Goal: Information Seeking & Learning: Learn about a topic

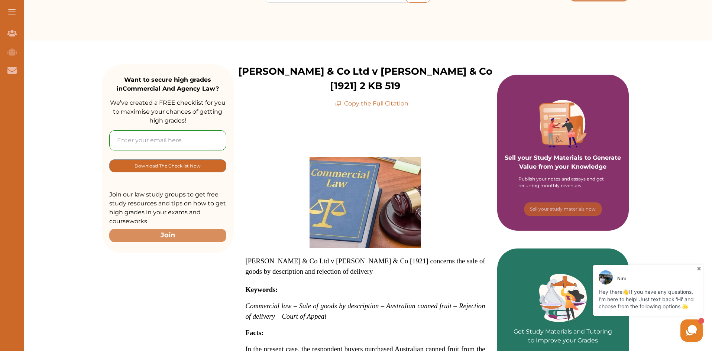
scroll to position [37, 0]
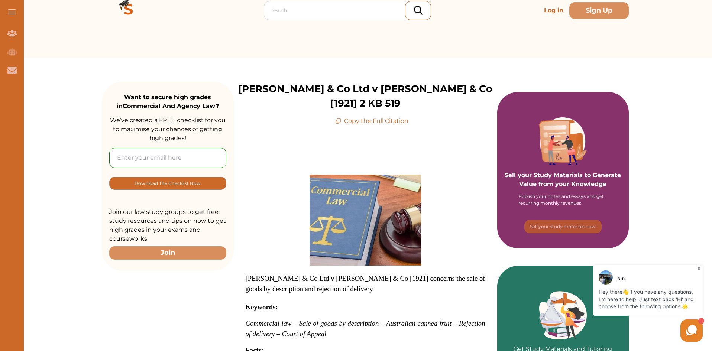
click at [353, 111] on p "[PERSON_NAME] & Co Ltd v [PERSON_NAME] & Co [1921] 2 KB 519" at bounding box center [366, 96] width 264 height 29
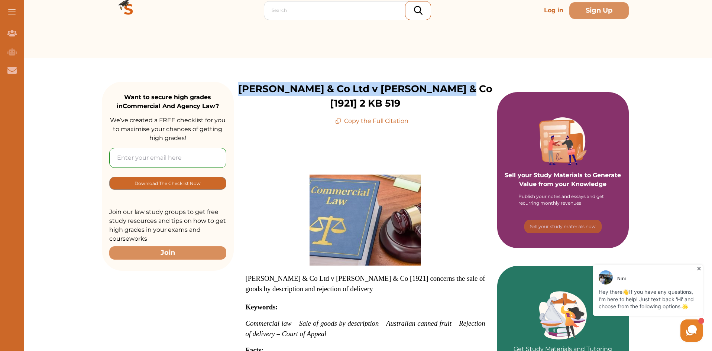
drag, startPoint x: 353, startPoint y: 114, endPoint x: 242, endPoint y: 90, distance: 113.8
click at [242, 90] on p "[PERSON_NAME] & Co Ltd v [PERSON_NAME] & Co [1921] 2 KB 519" at bounding box center [366, 96] width 264 height 29
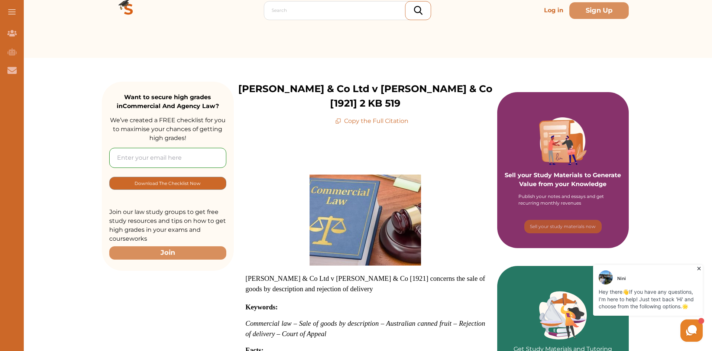
click at [405, 111] on p "[PERSON_NAME] & Co Ltd v [PERSON_NAME] & Co [1921] 2 KB 519" at bounding box center [366, 96] width 264 height 29
click at [380, 126] on p "Copy the Full Citation" at bounding box center [371, 121] width 73 height 9
click at [701, 267] on icon at bounding box center [699, 268] width 7 height 7
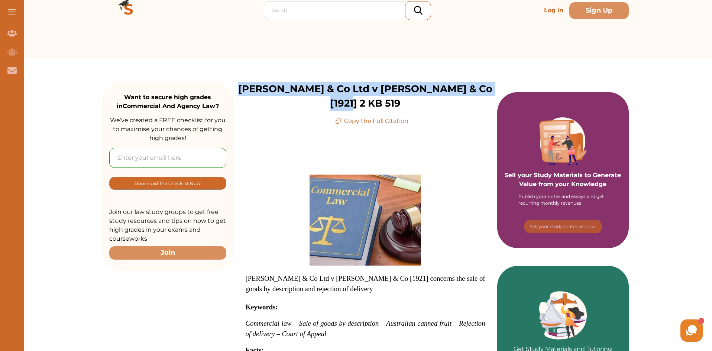
drag, startPoint x: 413, startPoint y: 111, endPoint x: 240, endPoint y: 85, distance: 174.9
click at [240, 85] on p "[PERSON_NAME] & Co Ltd v [PERSON_NAME] & Co [1921] 2 KB 519" at bounding box center [366, 96] width 264 height 29
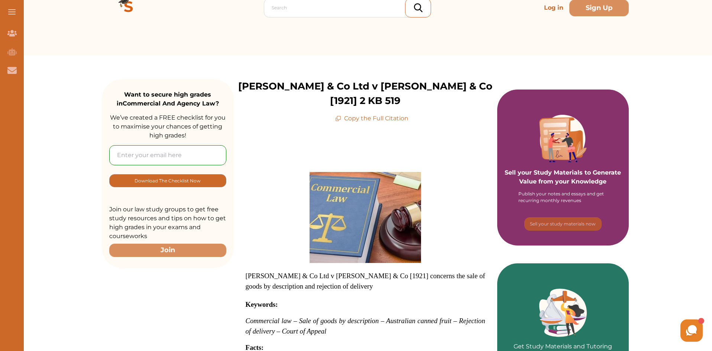
scroll to position [0, 0]
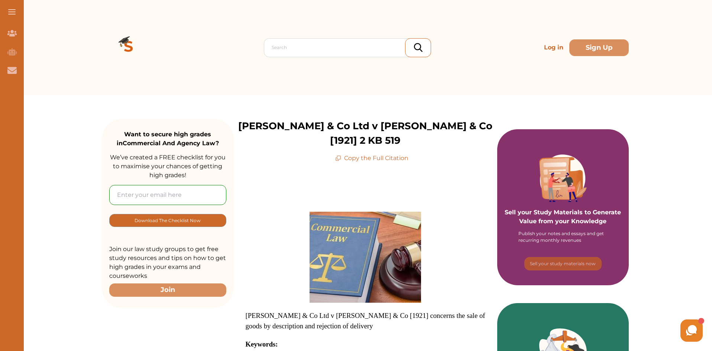
click at [355, 148] on p "[PERSON_NAME] & Co Ltd v [PERSON_NAME] & Co [1921] 2 KB 519" at bounding box center [366, 133] width 264 height 29
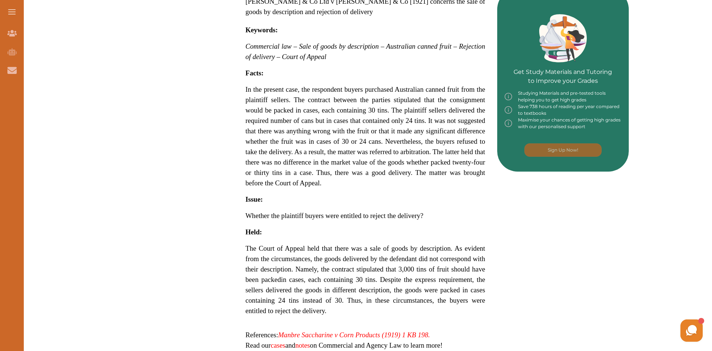
scroll to position [297, 0]
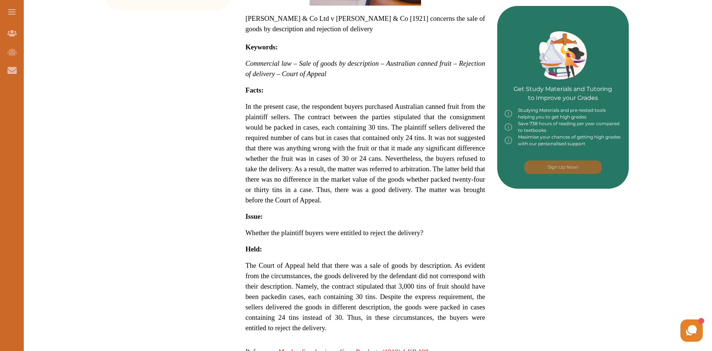
click at [367, 190] on span "In the present case, the respondent buyers purchased Australian canned fruit fr…" at bounding box center [366, 153] width 240 height 101
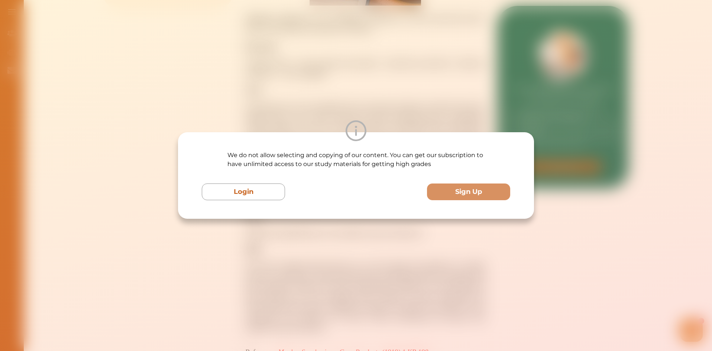
click at [329, 236] on div "We do not allow selecting and copying of our content. You can get our subscript…" at bounding box center [356, 175] width 712 height 351
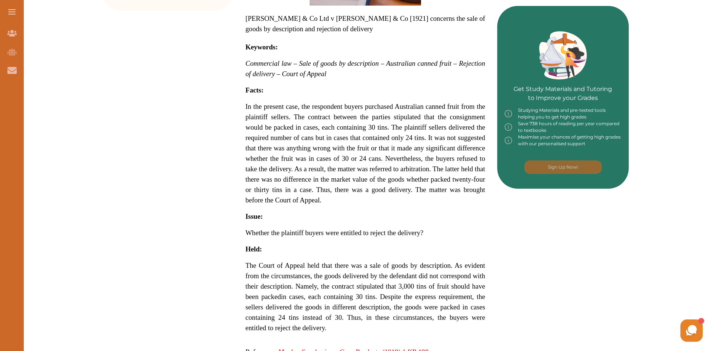
click at [344, 209] on p "[PERSON_NAME] & Co Ltd v [PERSON_NAME] & Co [1921] concerns the s ale of goods …" at bounding box center [366, 144] width 240 height 461
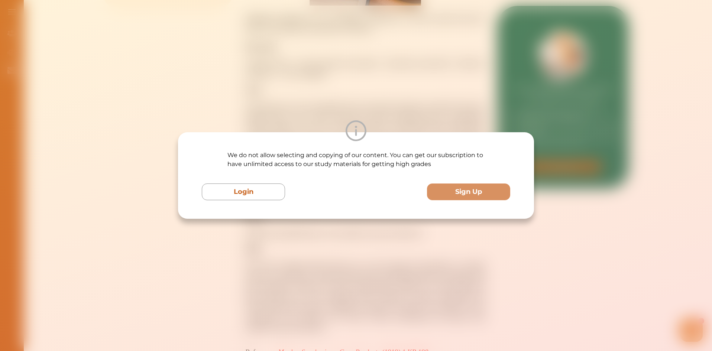
click at [342, 243] on div "We do not allow selecting and copying of our content. You can get our subscript…" at bounding box center [356, 175] width 712 height 351
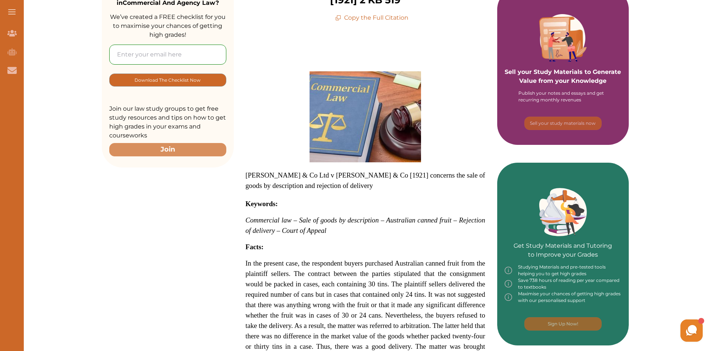
scroll to position [186, 0]
